Goal: Task Accomplishment & Management: Manage account settings

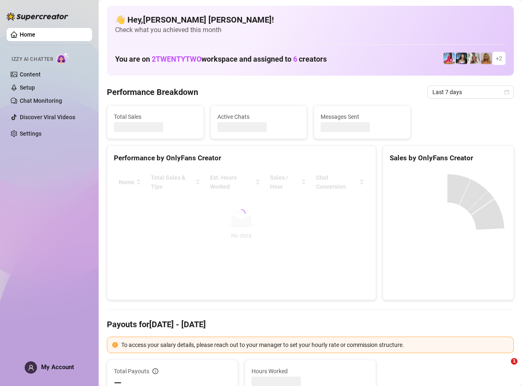
click at [50, 367] on span "My Account" at bounding box center [57, 366] width 33 height 7
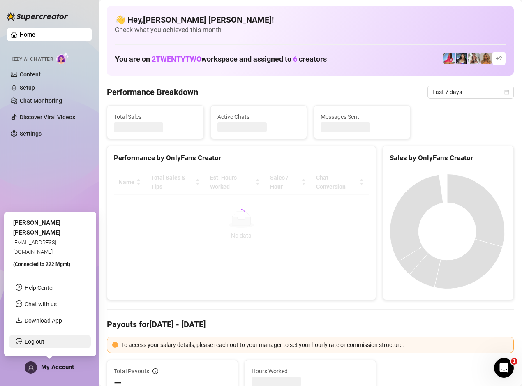
click at [44, 343] on link "Log out" at bounding box center [35, 341] width 20 height 7
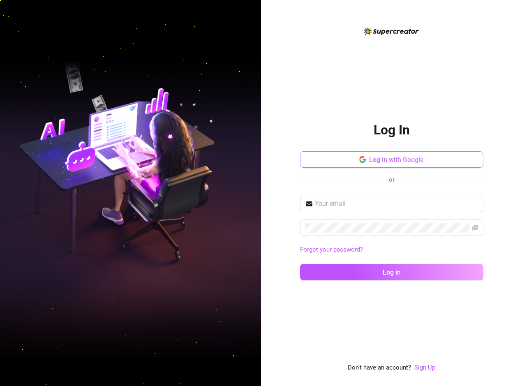
click at [356, 152] on button "Log in with Google" at bounding box center [391, 159] width 183 height 16
